Goal: Find specific page/section: Find specific page/section

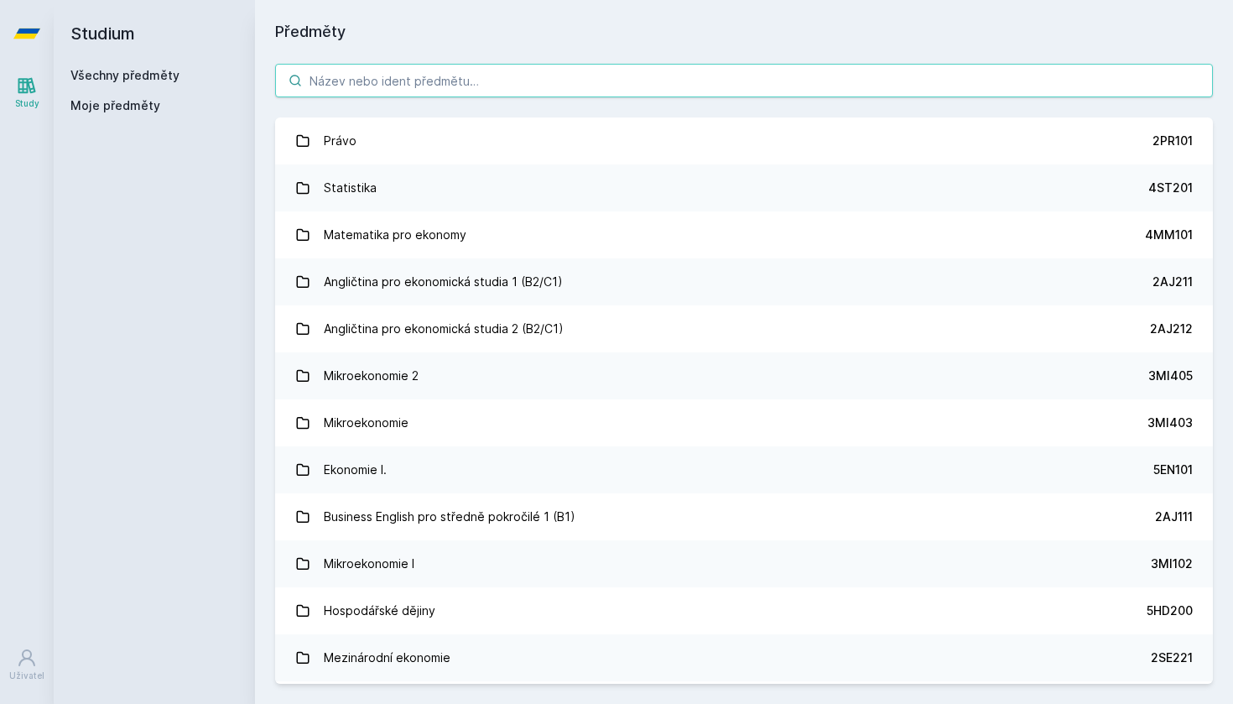
click at [551, 83] on input "search" at bounding box center [744, 81] width 938 height 34
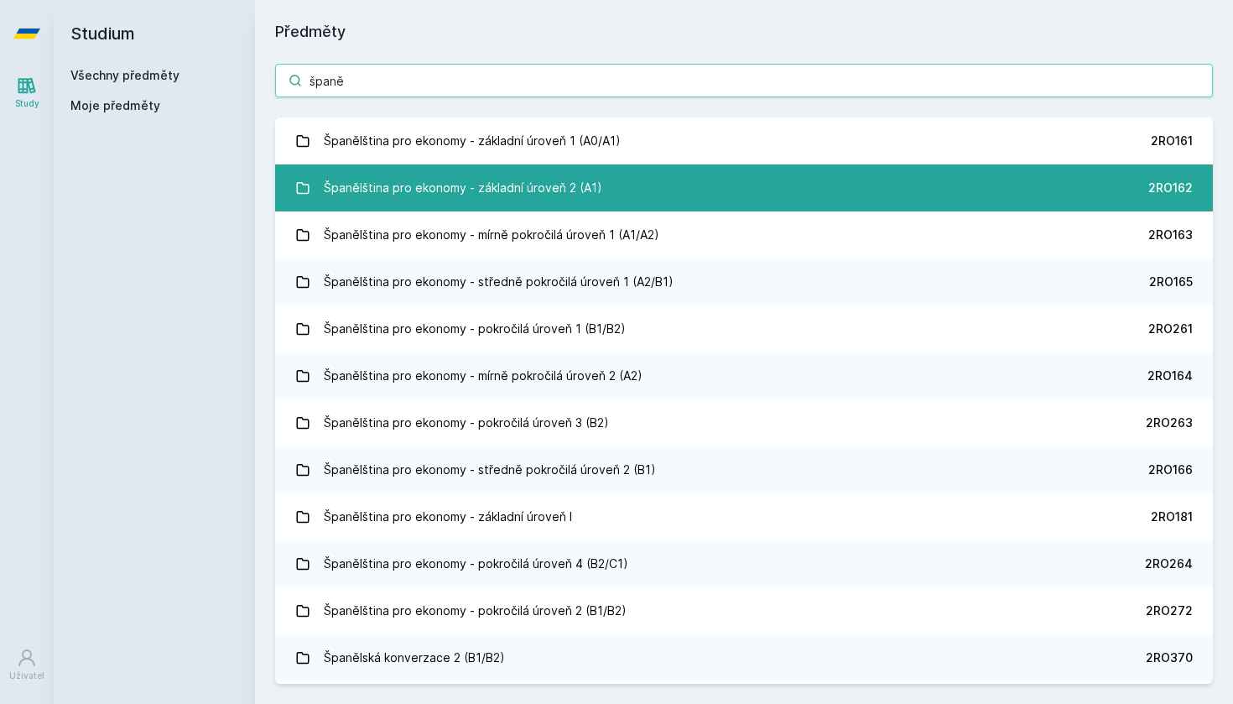
type input "španě"
click at [490, 174] on div "Španělština pro ekonomy - základní úroveň 2 (A1)" at bounding box center [463, 188] width 279 height 34
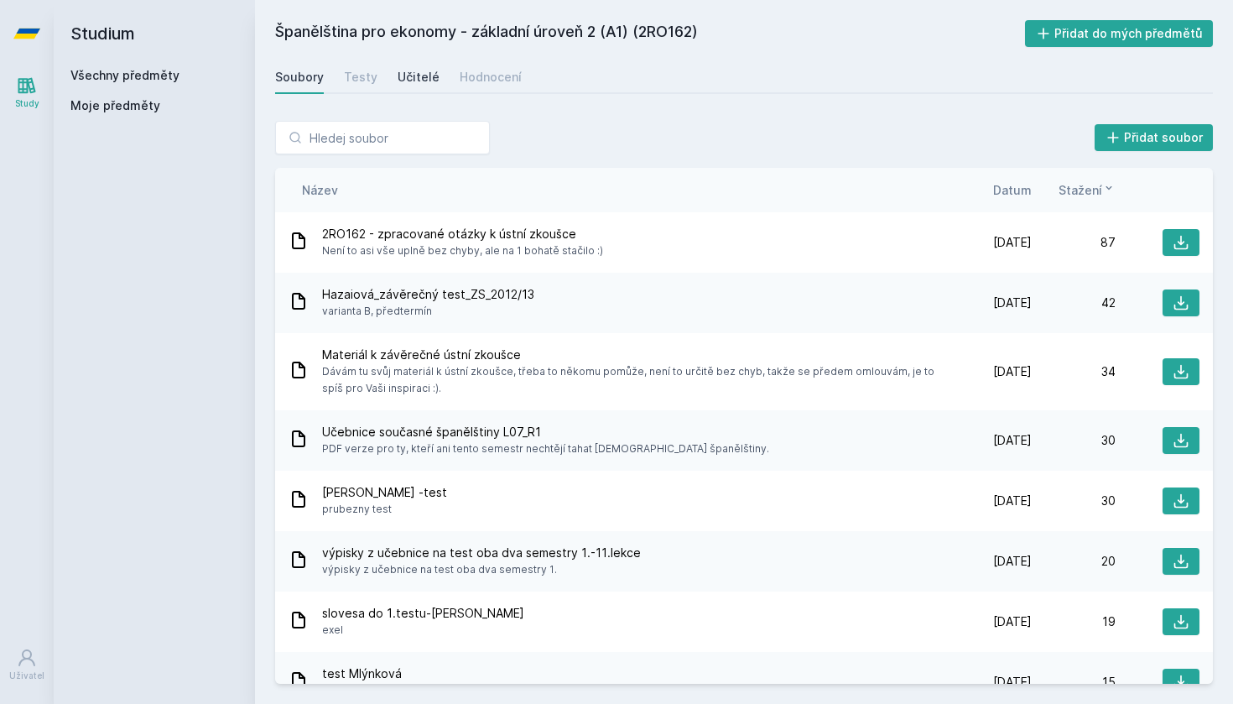
click at [404, 81] on div "Učitelé" at bounding box center [419, 77] width 42 height 17
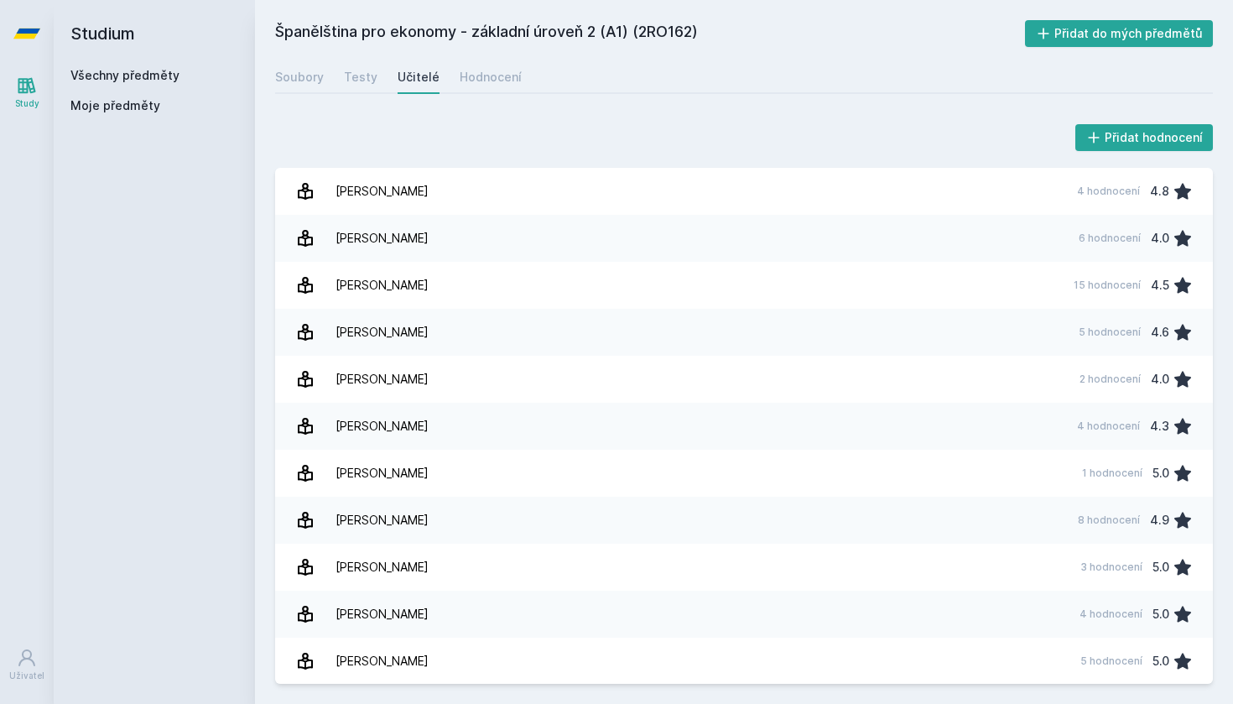
click at [18, 34] on icon at bounding box center [26, 34] width 27 height 10
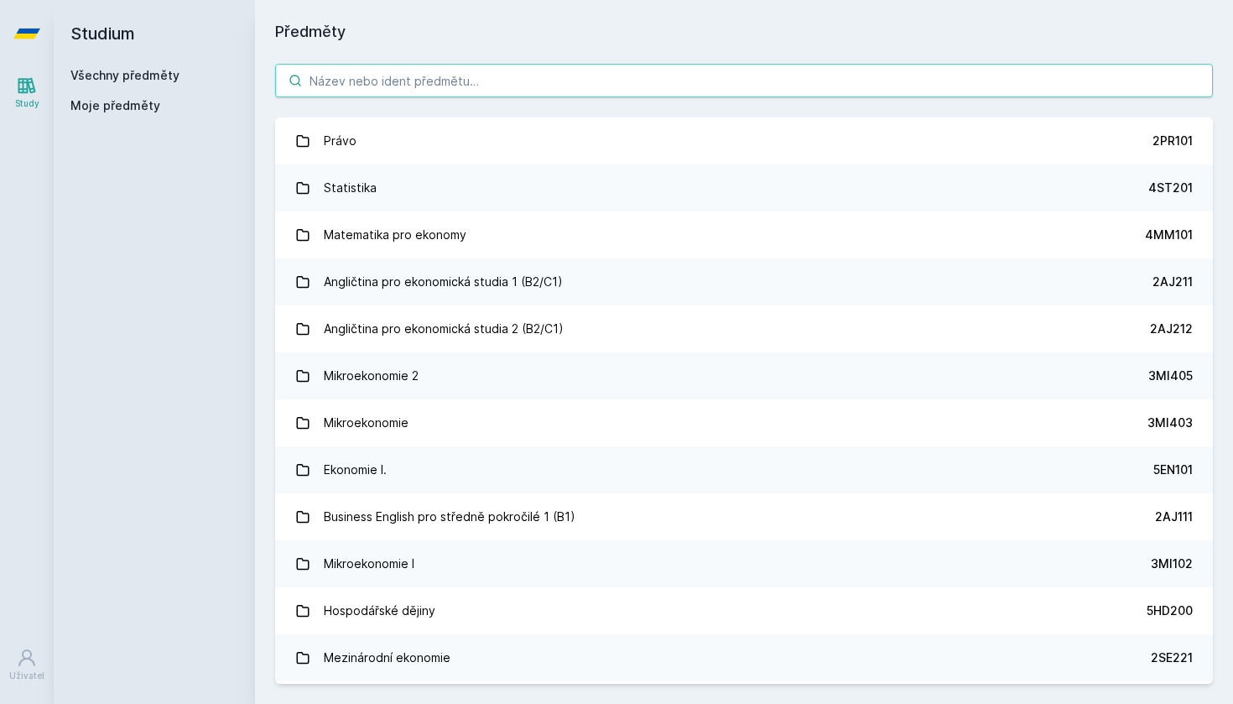
click at [409, 93] on input "search" at bounding box center [744, 81] width 938 height 34
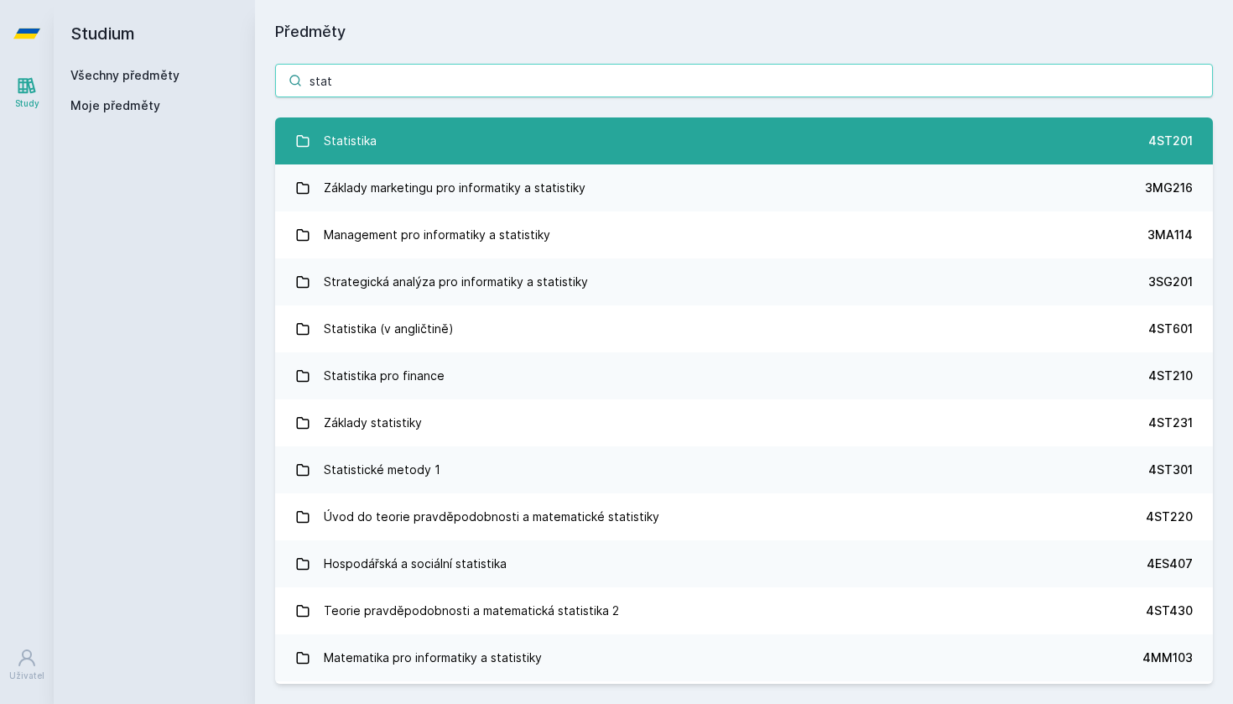
type input "stat"
click at [388, 133] on link "Statistika 4ST201" at bounding box center [744, 140] width 938 height 47
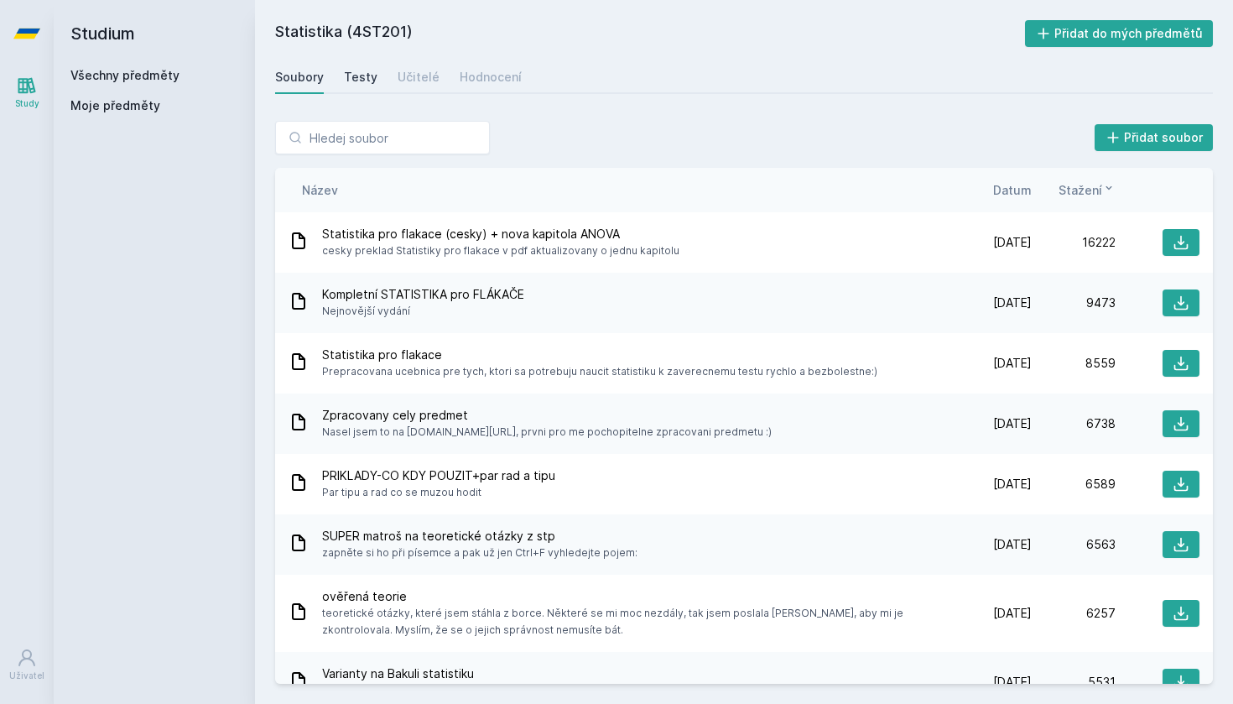
click at [366, 72] on div "Testy" at bounding box center [361, 77] width 34 height 17
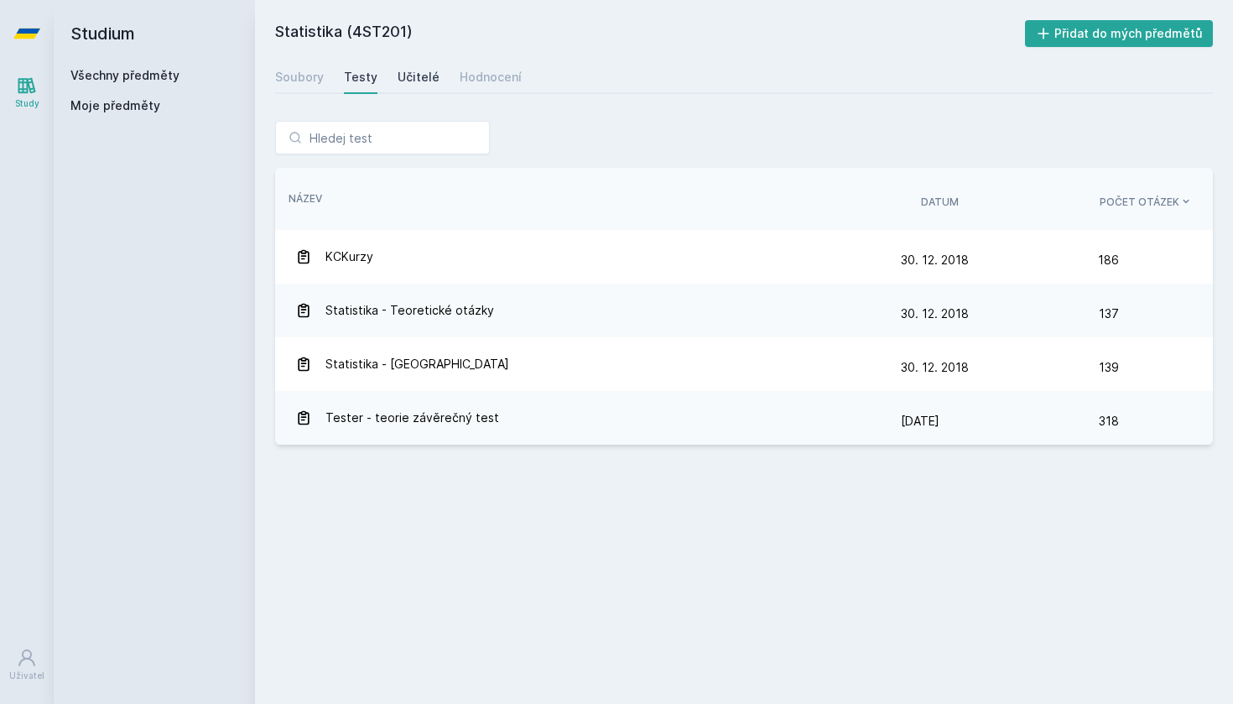
click at [425, 76] on div "Učitelé" at bounding box center [419, 77] width 42 height 17
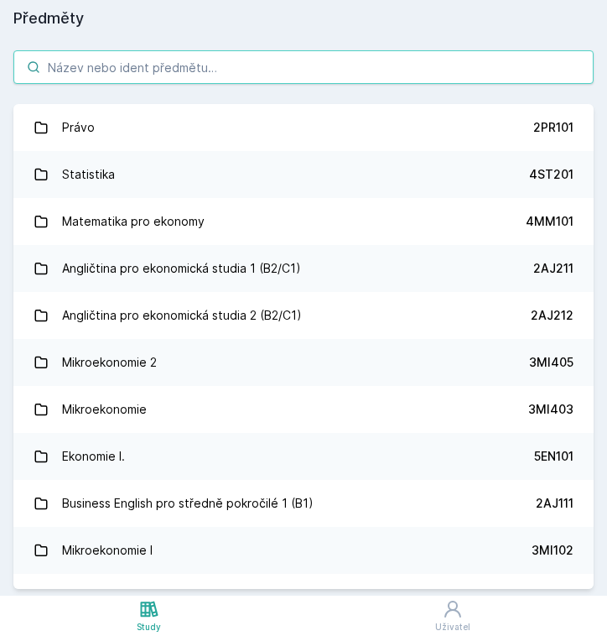
click at [193, 73] on input "search" at bounding box center [303, 67] width 581 height 34
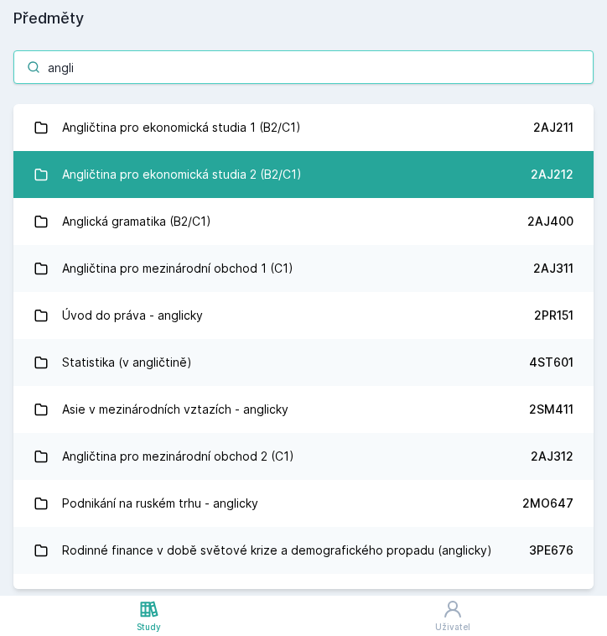
type input "angli"
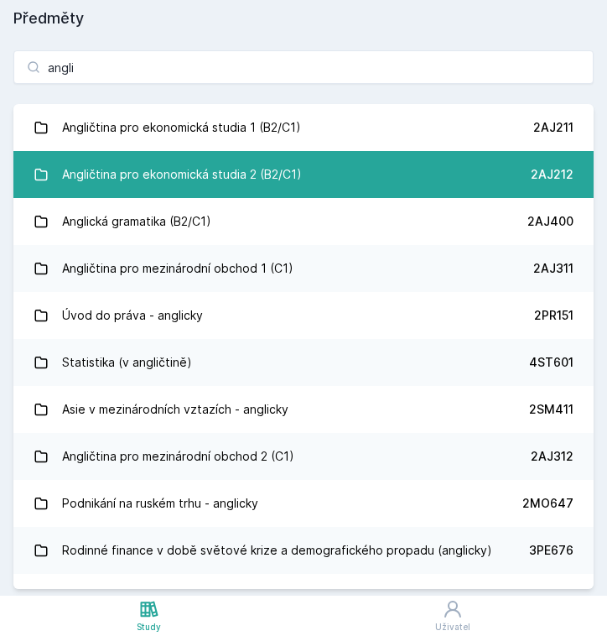
click at [248, 166] on div "Angličtina pro ekonomická studia 2 (B2/C1)" at bounding box center [182, 175] width 240 height 34
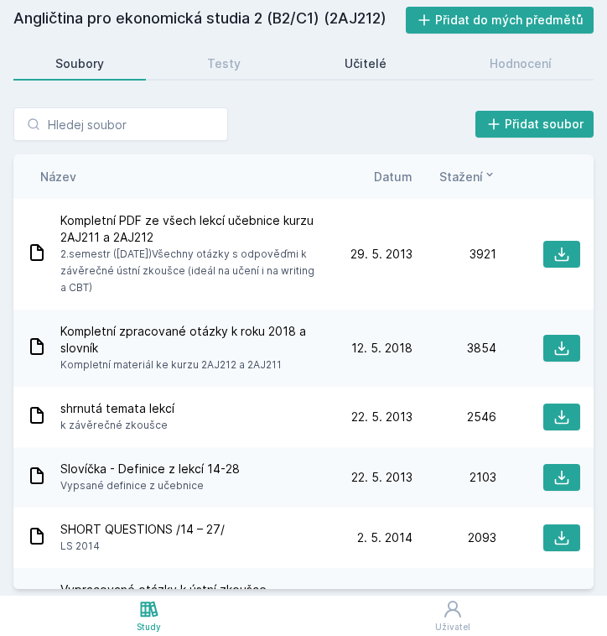
click at [357, 74] on link "Učitelé" at bounding box center [366, 64] width 126 height 34
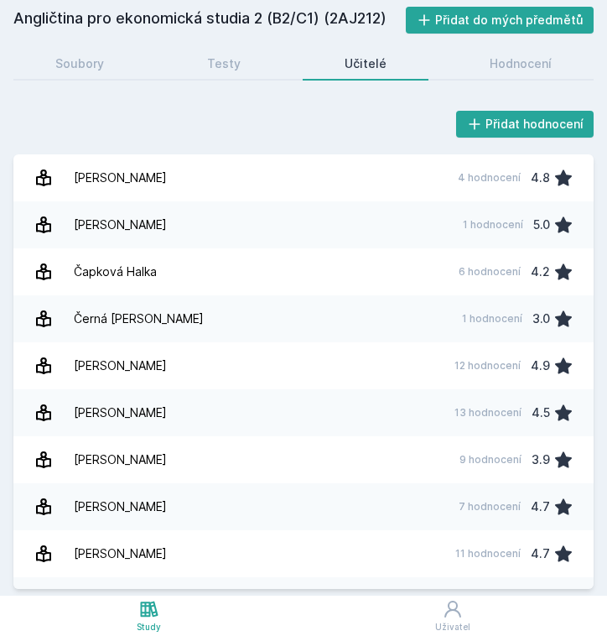
click at [290, 2] on div "Angličtina pro ekonomická studia 2 (B2/C1) (2AJ212) Přidat do mých předmětů Sou…" at bounding box center [303, 298] width 607 height 596
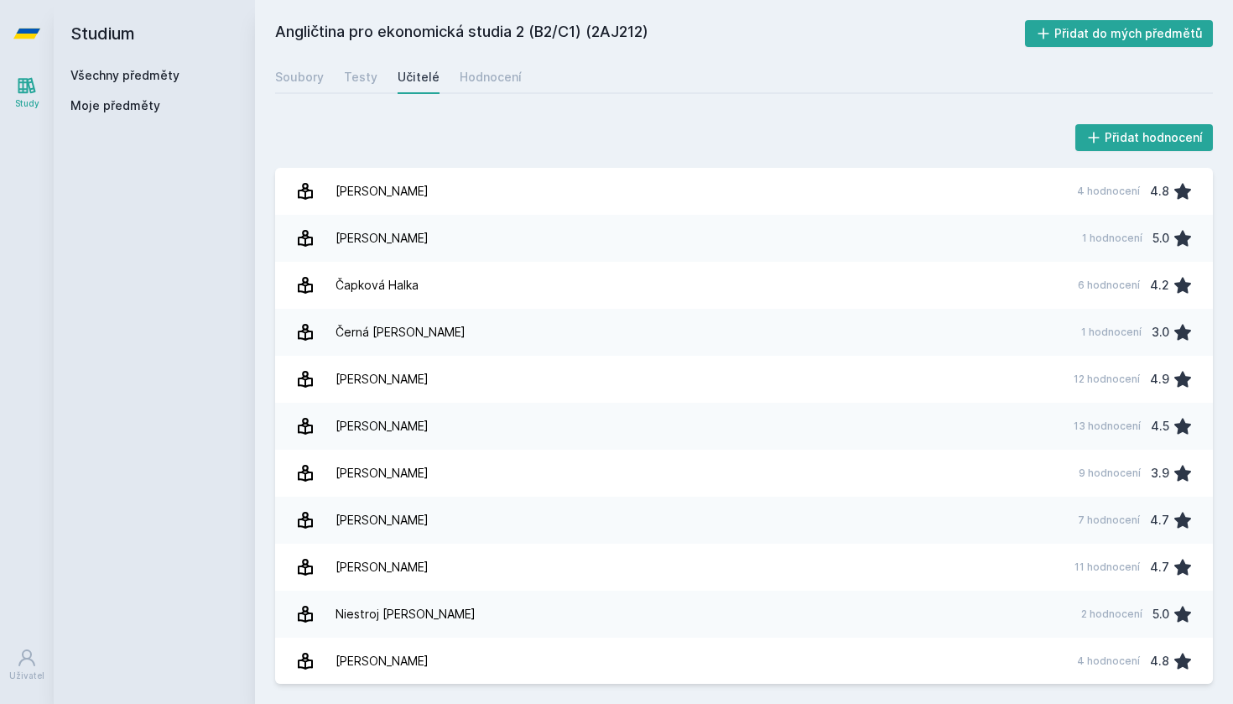
click at [23, 27] on icon at bounding box center [26, 33] width 27 height 67
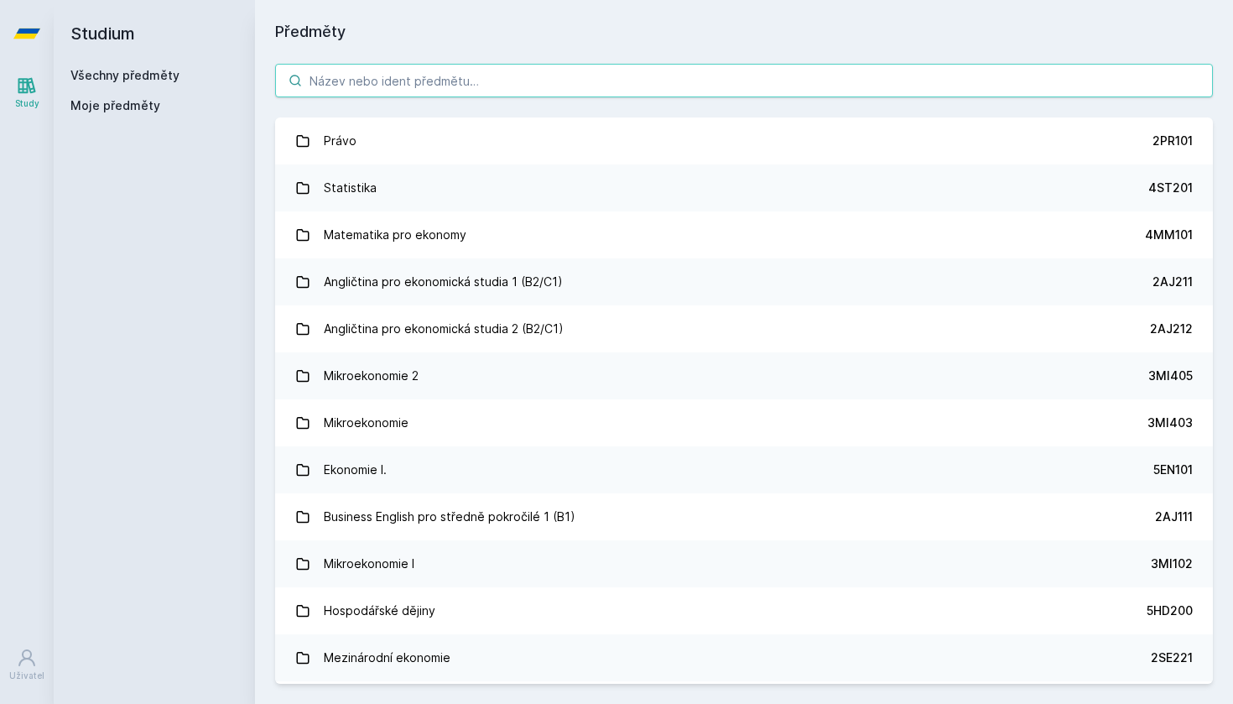
click at [365, 85] on input "search" at bounding box center [744, 81] width 938 height 34
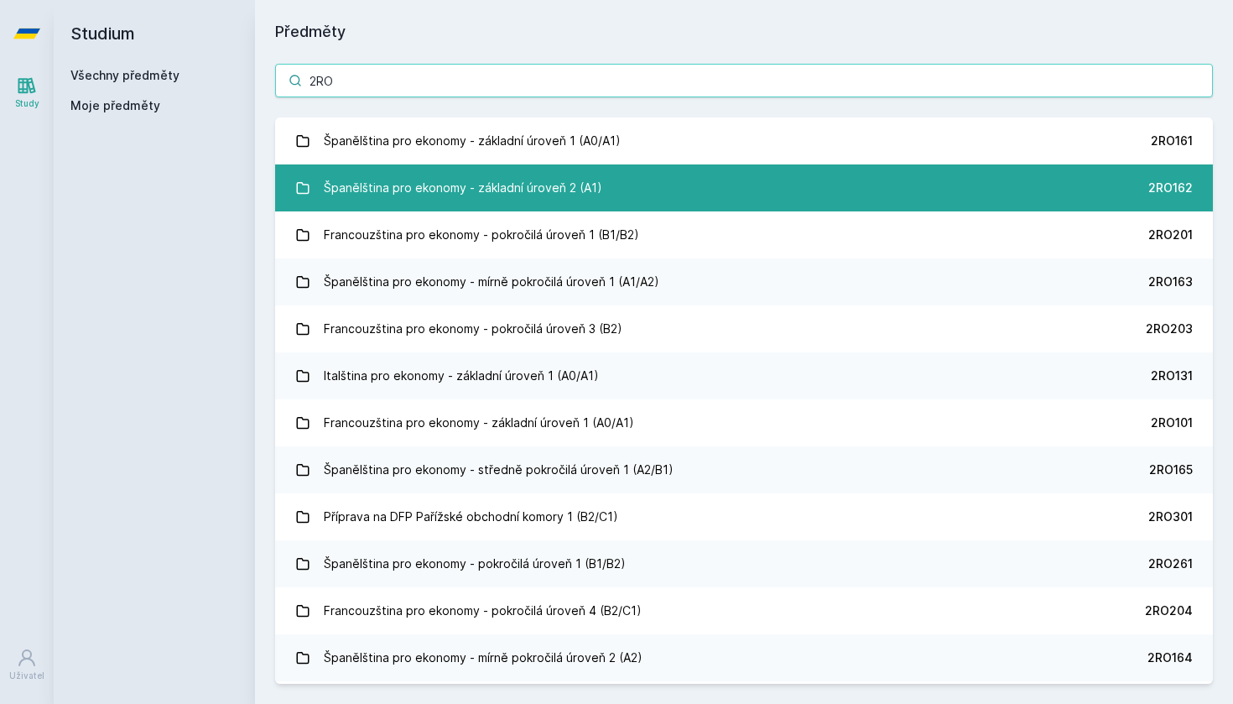
type input "2RO"
click at [588, 198] on div "Španělština pro ekonomy - základní úroveň 2 (A1)" at bounding box center [463, 188] width 279 height 34
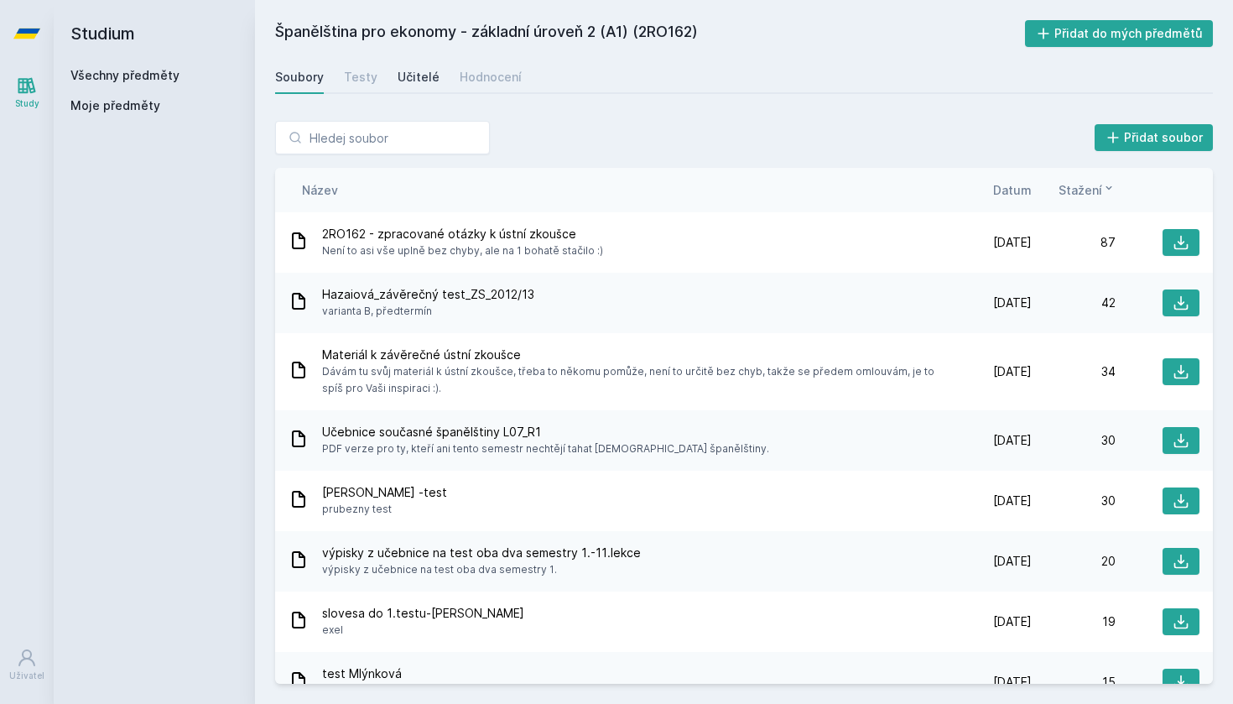
click at [401, 65] on link "Učitelé" at bounding box center [419, 77] width 42 height 34
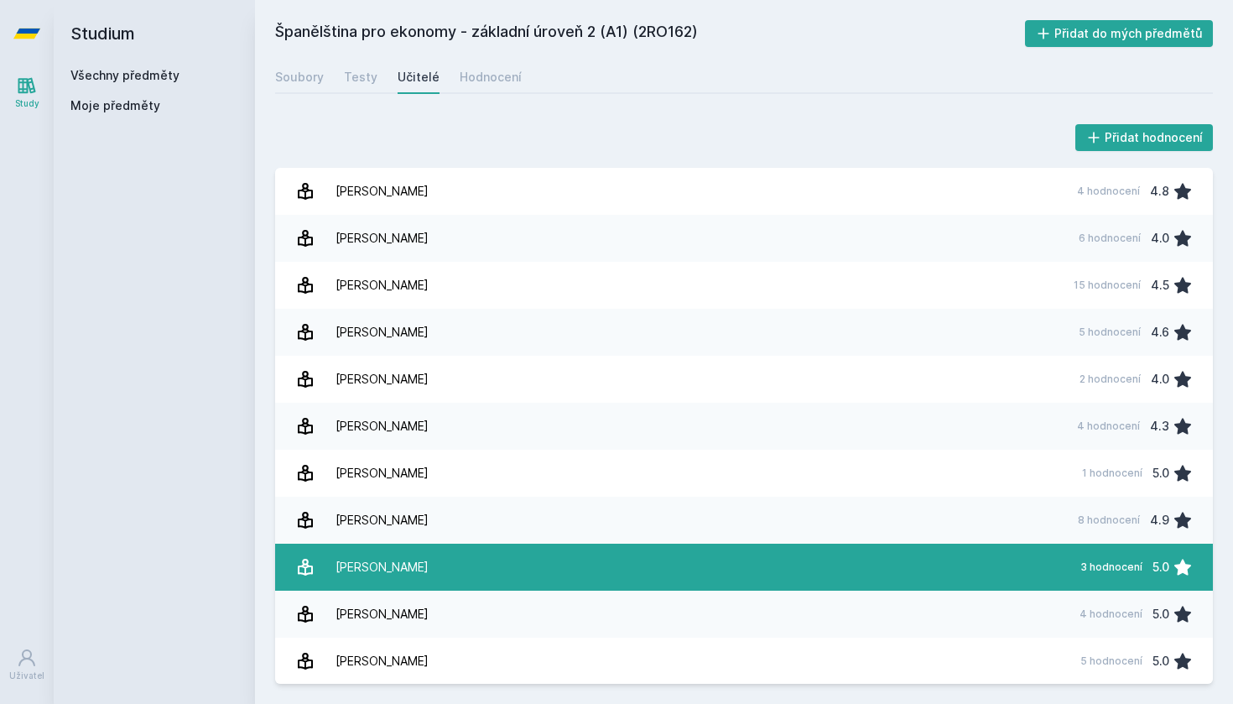
click at [388, 573] on div "[PERSON_NAME]" at bounding box center [382, 567] width 93 height 34
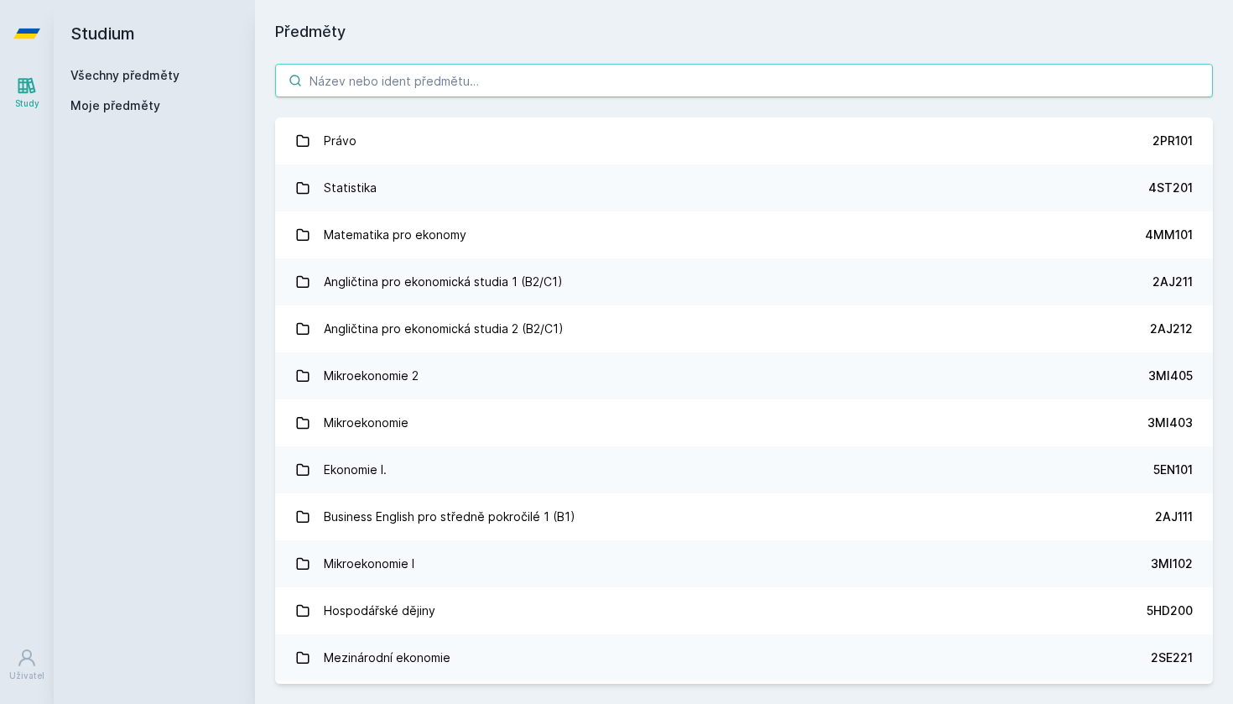
click at [717, 65] on input "search" at bounding box center [744, 81] width 938 height 34
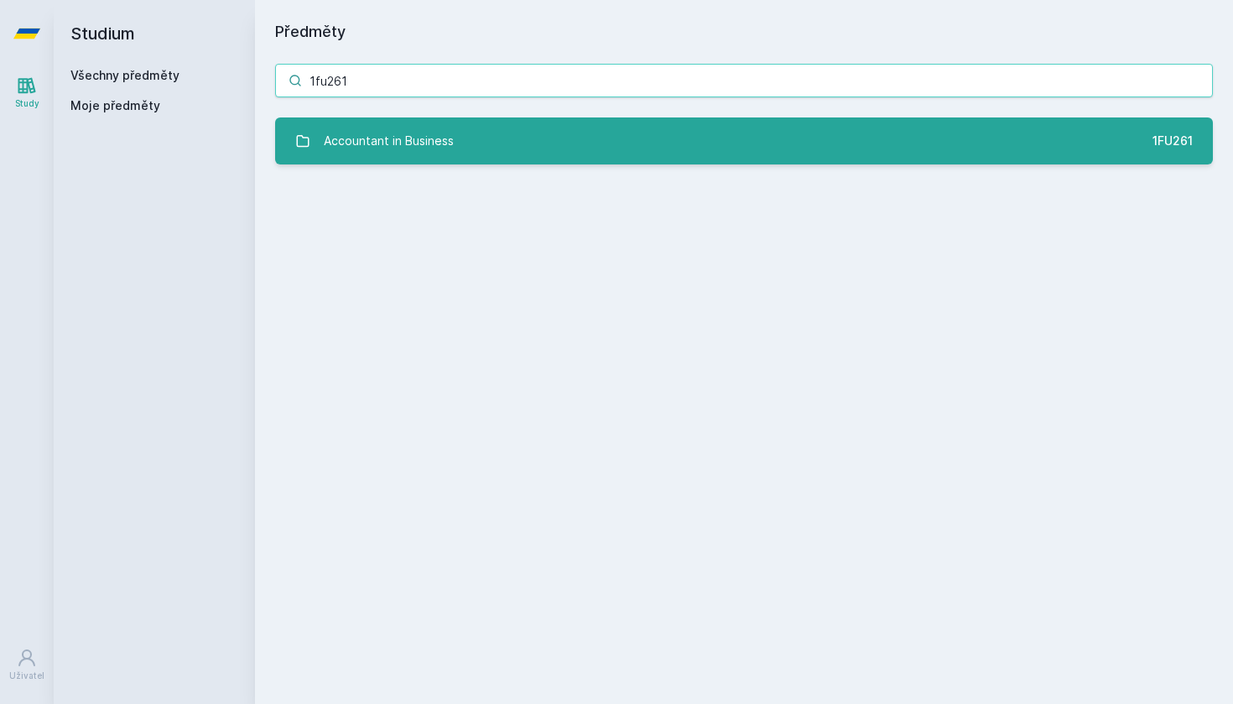
type input "1fu261"
click at [780, 136] on link "Accountant in Business 1FU261" at bounding box center [744, 140] width 938 height 47
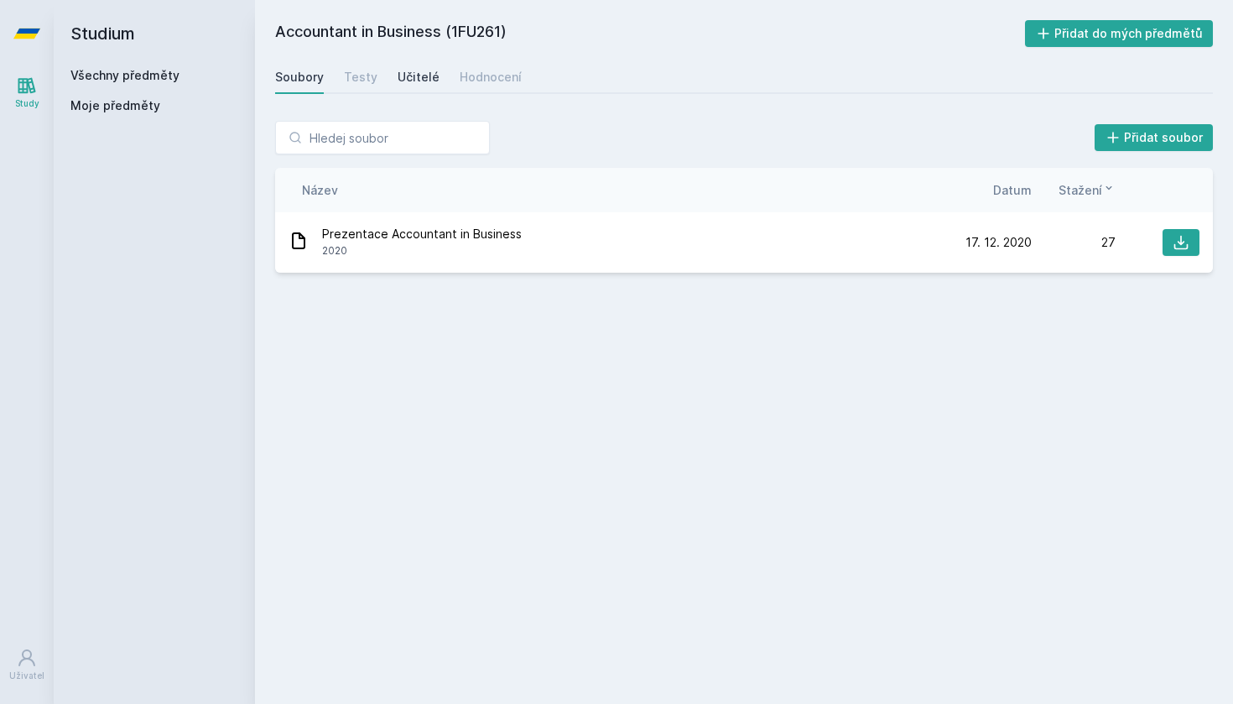
click at [404, 80] on div "Učitelé" at bounding box center [419, 77] width 42 height 17
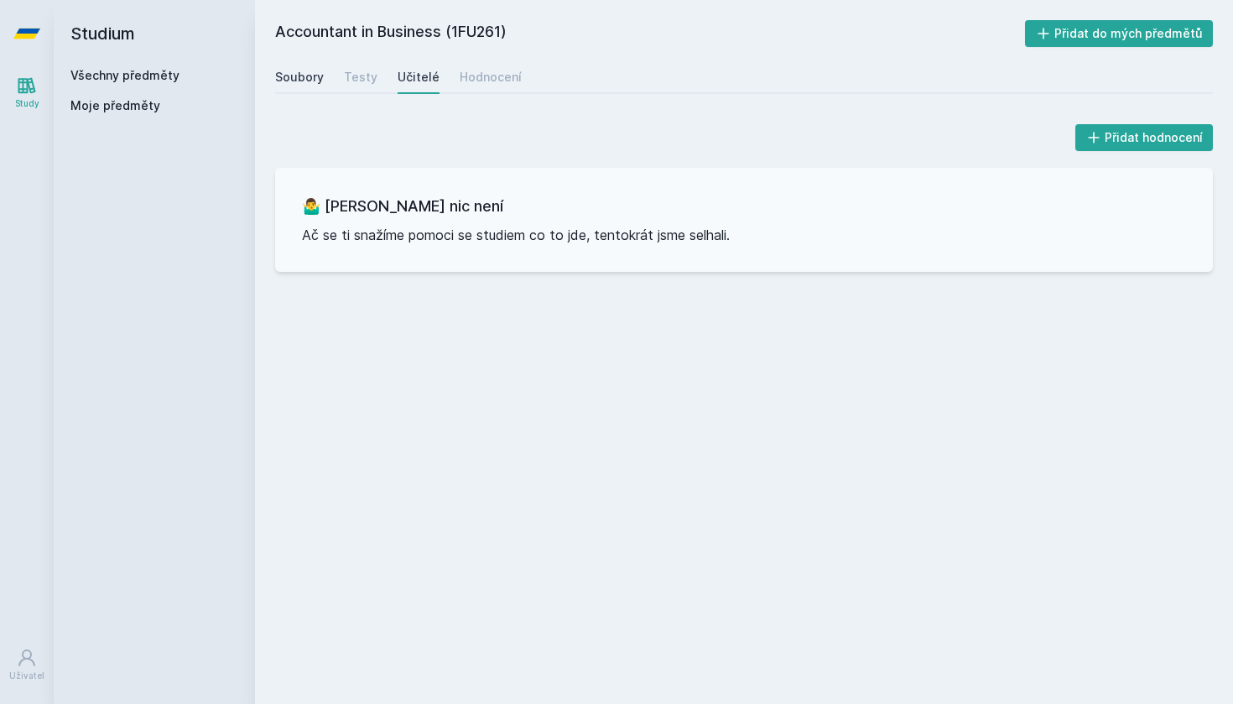
click at [292, 69] on div "Soubory" at bounding box center [299, 77] width 49 height 17
